Goal: Check status: Check status

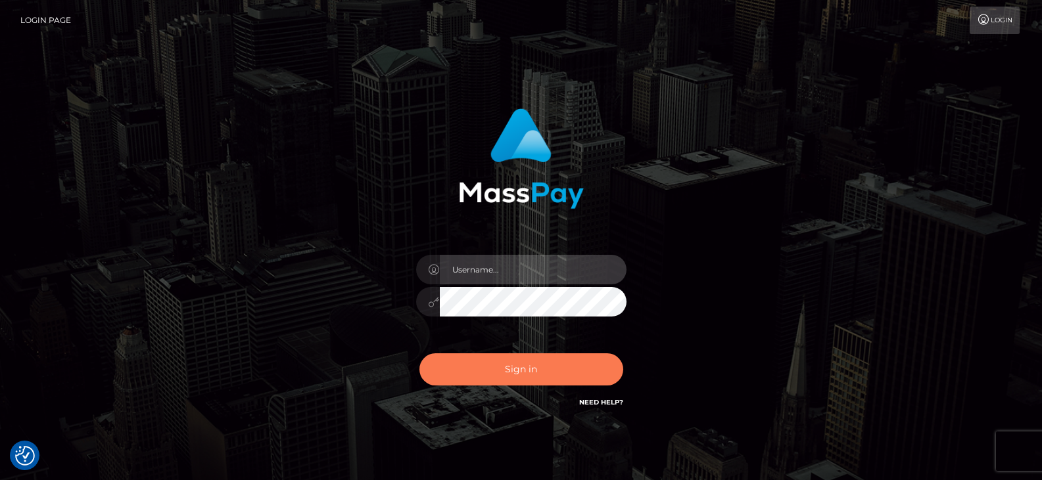
type input "Nocelyn.xcite"
drag, startPoint x: 553, startPoint y: 362, endPoint x: 643, endPoint y: 145, distance: 235.7
click at [552, 362] on button "Sign in" at bounding box center [521, 370] width 204 height 32
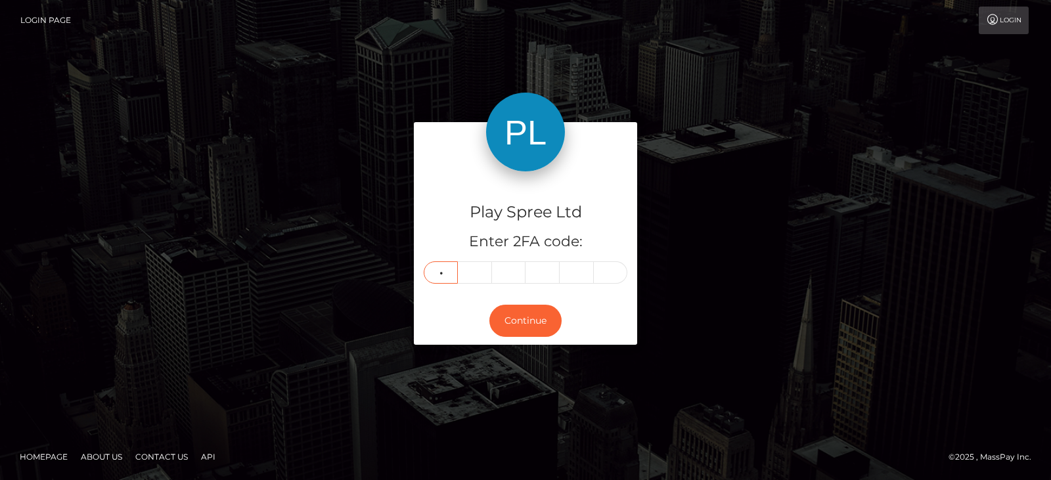
type input "9"
type input "5"
type input "0"
type input "4"
type input "2"
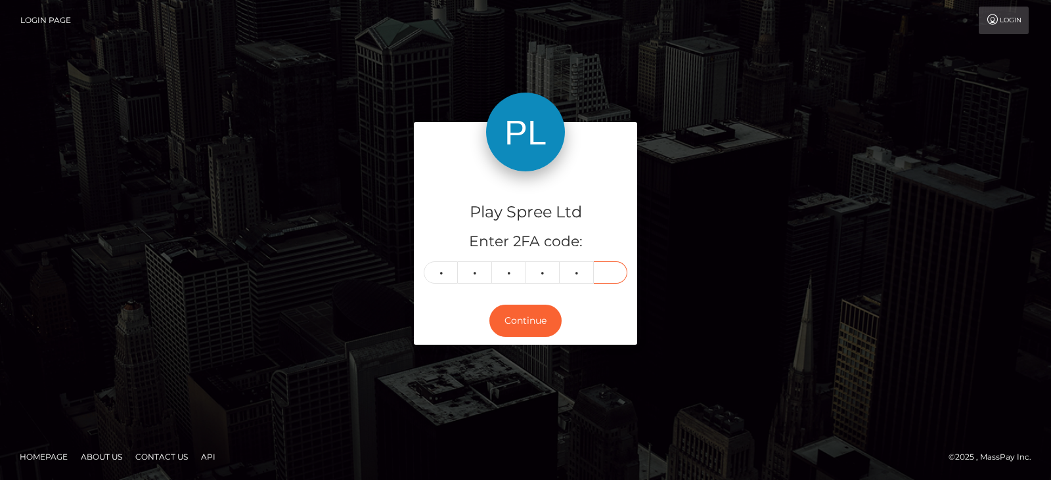
type input "7"
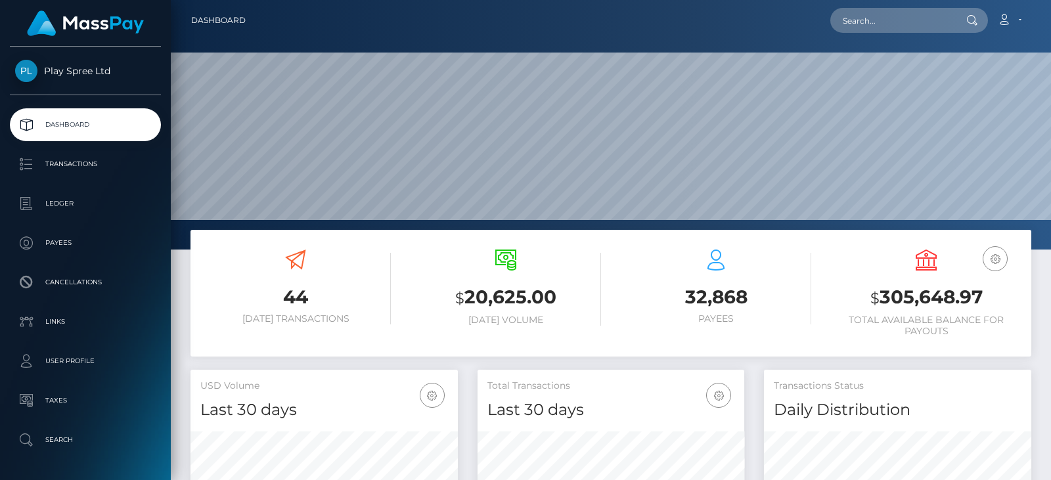
scroll to position [233, 267]
click at [963, 294] on h3 "$ 305,648.97" at bounding box center [926, 298] width 191 height 27
copy h3 "305,648.97"
